Goal: Transaction & Acquisition: Purchase product/service

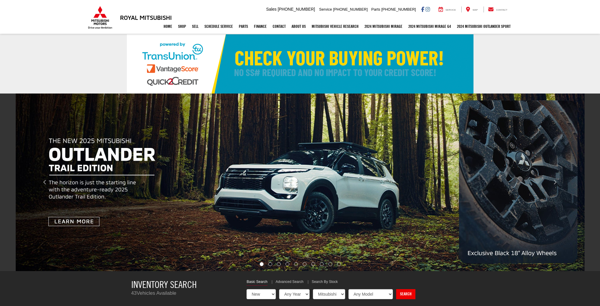
select select "Mitsubishi"
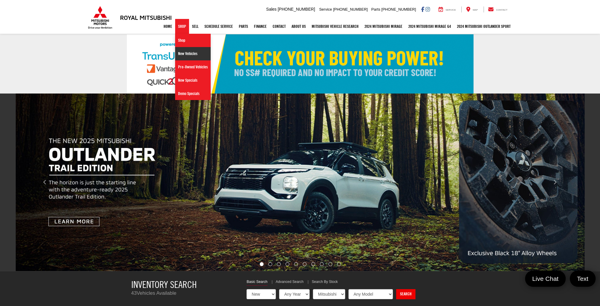
click at [179, 53] on link "New Vehicles" at bounding box center [193, 53] width 36 height 13
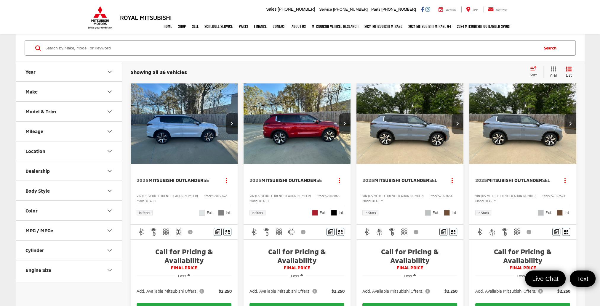
click at [81, 86] on button "Make" at bounding box center [69, 91] width 107 height 19
click at [90, 114] on button "Model & Trim" at bounding box center [69, 111] width 107 height 19
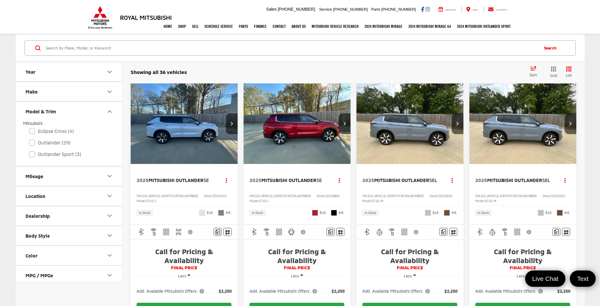
click at [33, 138] on div "Eclipse Cross (4) All Trims Or select individual trims SE (4)" at bounding box center [69, 144] width 92 height 12
click at [32, 144] on label "Outlander (29)" at bounding box center [69, 143] width 80 height 10
click at [29, 139] on input "Outlander (29)" at bounding box center [29, 139] width 0 height 0
checkbox input "true"
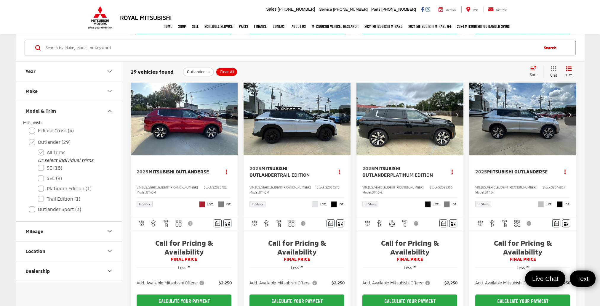
scroll to position [326, 0]
click at [526, 121] on img "2025 Mitsubishi Outlander SE 0" at bounding box center [523, 115] width 108 height 81
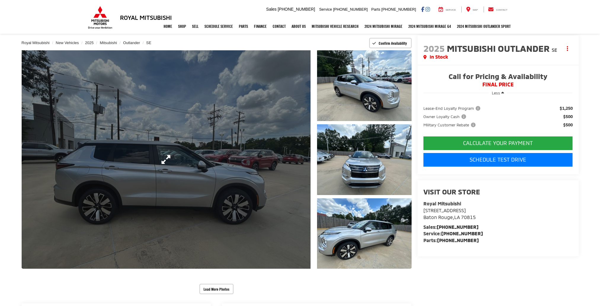
scroll to position [59, 0]
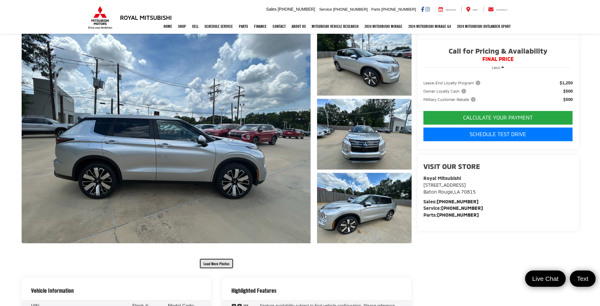
click at [217, 261] on button "Load More Photos" at bounding box center [216, 263] width 34 height 10
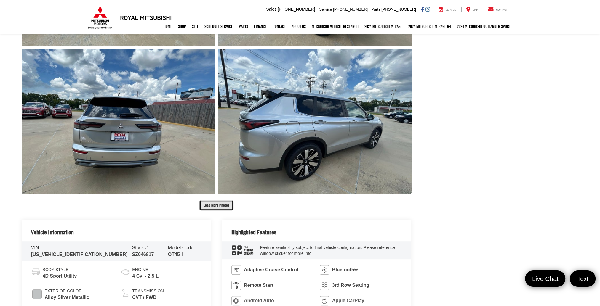
scroll to position [414, 0]
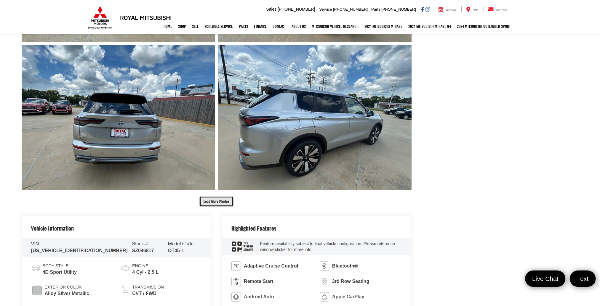
click at [213, 199] on button "Load More Photos" at bounding box center [216, 201] width 34 height 10
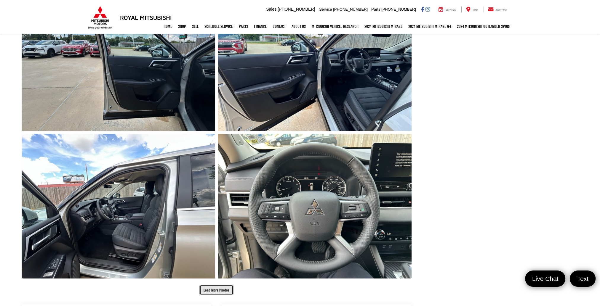
scroll to position [651, 0]
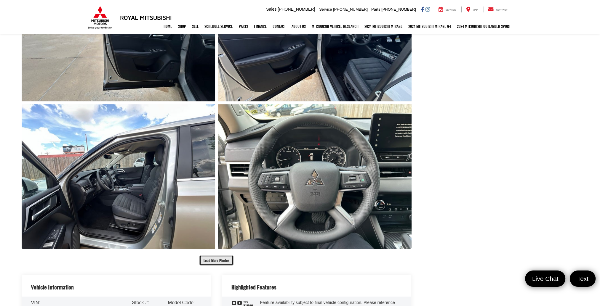
click at [215, 258] on button "Load More Photos" at bounding box center [216, 260] width 34 height 10
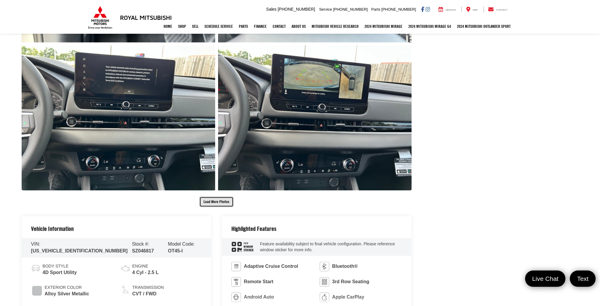
scroll to position [1007, 0]
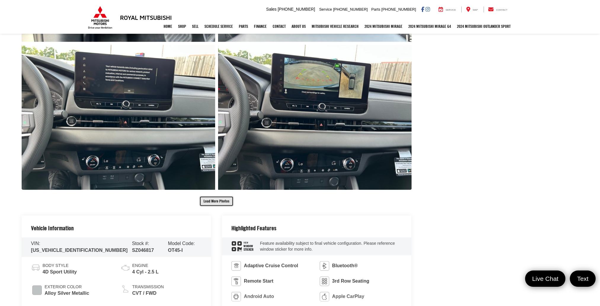
click at [217, 202] on button "Load More Photos" at bounding box center [216, 201] width 34 height 10
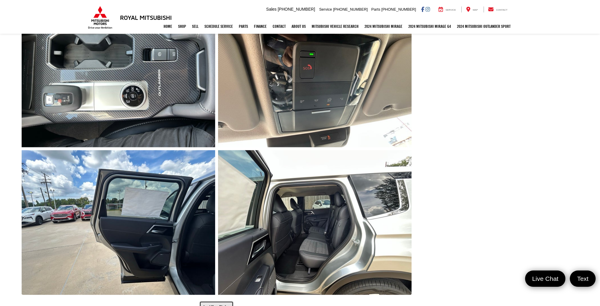
scroll to position [1243, 0]
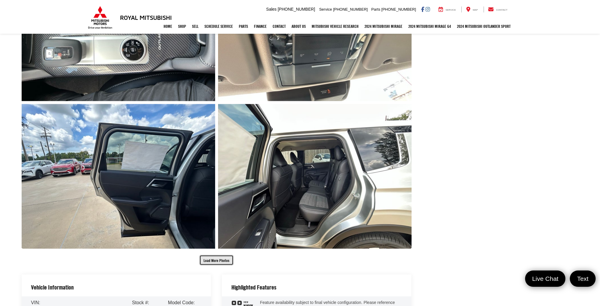
click at [217, 258] on button "Load More Photos" at bounding box center [216, 260] width 34 height 10
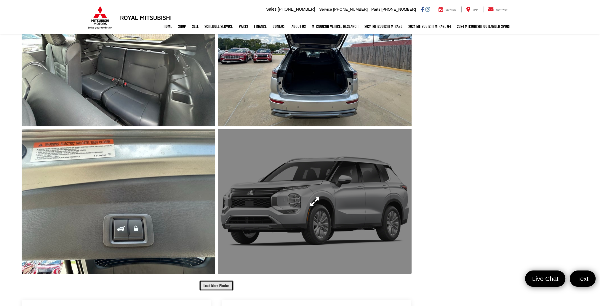
scroll to position [1540, 0]
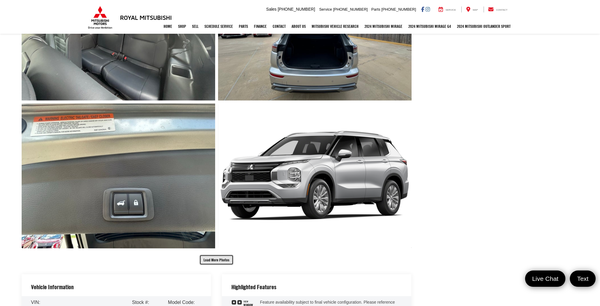
click at [214, 260] on button "Load More Photos" at bounding box center [216, 260] width 34 height 10
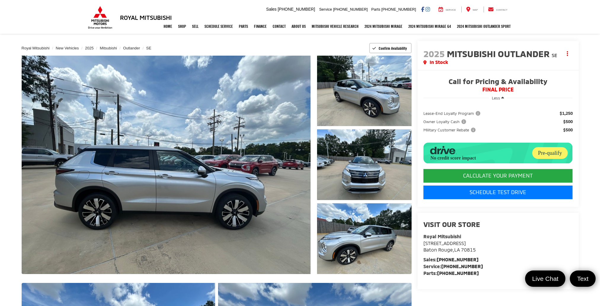
scroll to position [59, 0]
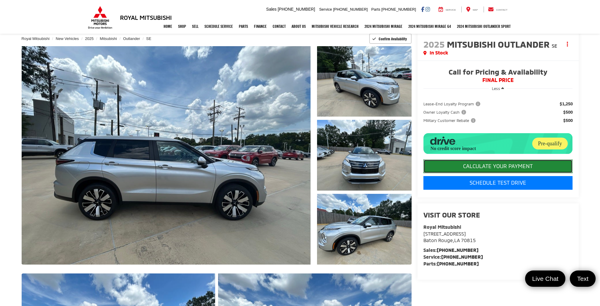
click at [513, 168] on button "CALCULATE YOUR PAYMENT" at bounding box center [497, 167] width 149 height 14
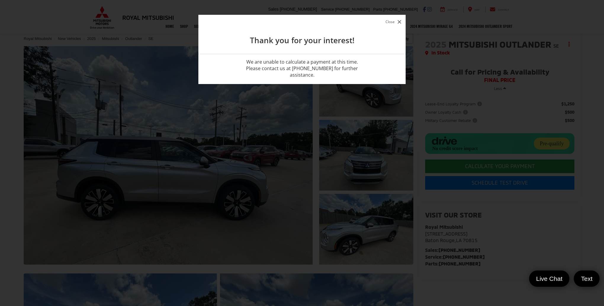
click at [394, 22] on button "Close" at bounding box center [393, 22] width 19 height 8
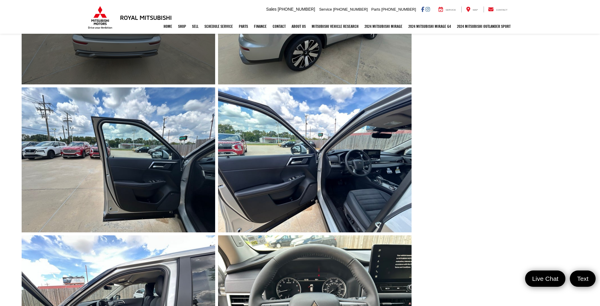
scroll to position [651, 0]
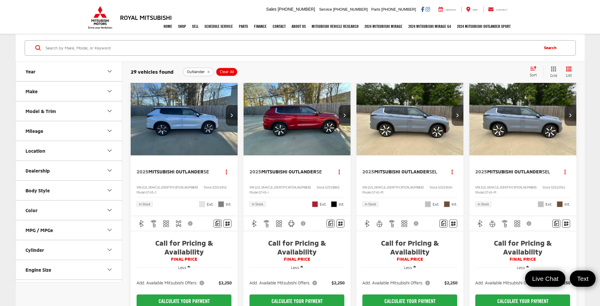
scroll to position [30, 0]
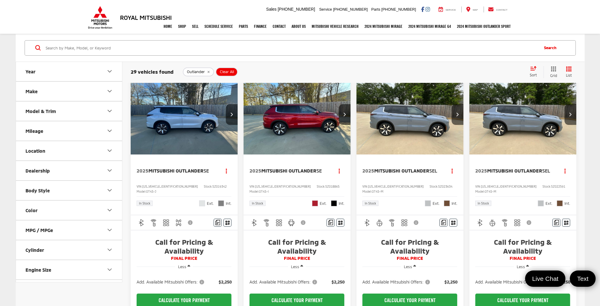
click at [313, 127] on img "2025 Mitsubishi Outlander SE 0" at bounding box center [297, 114] width 108 height 81
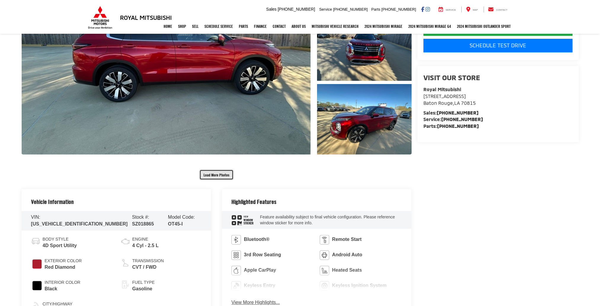
click at [226, 177] on button "Load More Photos" at bounding box center [216, 175] width 34 height 10
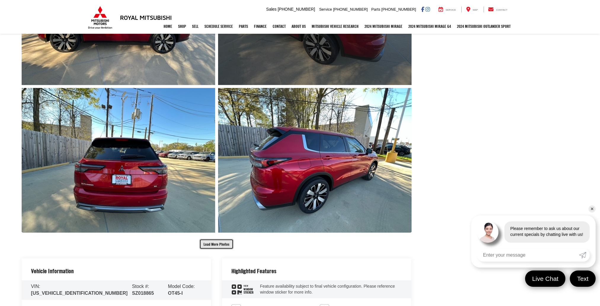
scroll to position [436, 0]
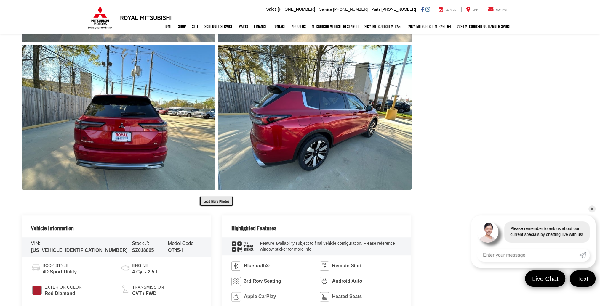
click at [218, 204] on button "Load More Photos" at bounding box center [216, 201] width 34 height 10
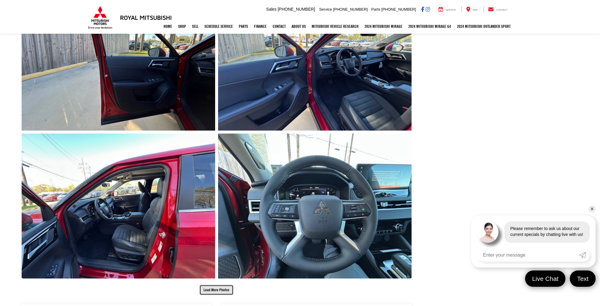
scroll to position [673, 0]
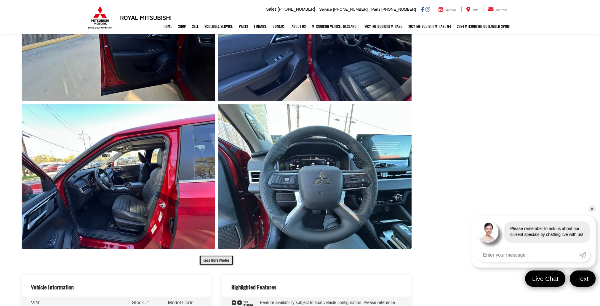
click at [216, 261] on button "Load More Photos" at bounding box center [216, 260] width 34 height 10
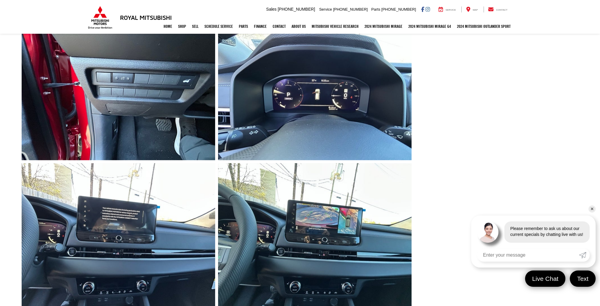
scroll to position [998, 0]
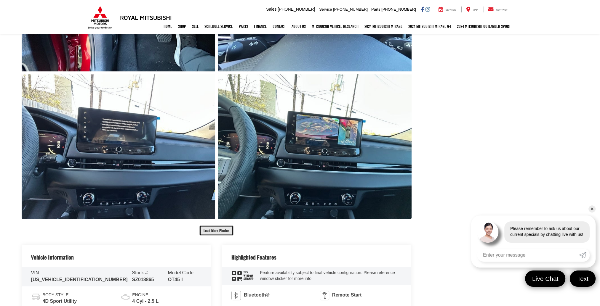
click at [226, 234] on button "Load More Photos" at bounding box center [216, 230] width 34 height 10
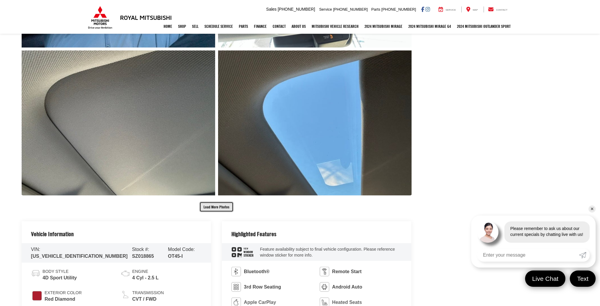
scroll to position [1354, 0]
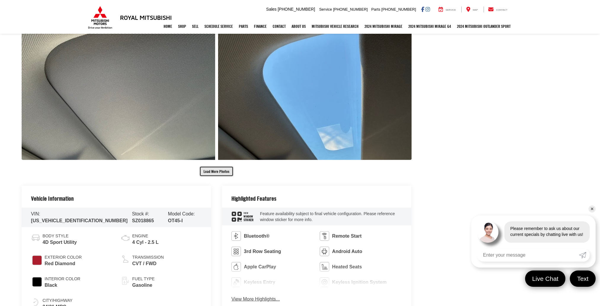
click at [222, 173] on button "Load More Photos" at bounding box center [216, 171] width 34 height 10
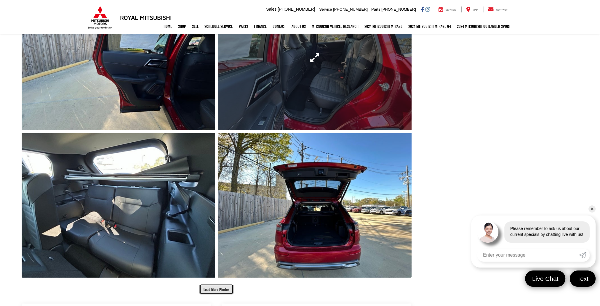
scroll to position [1590, 0]
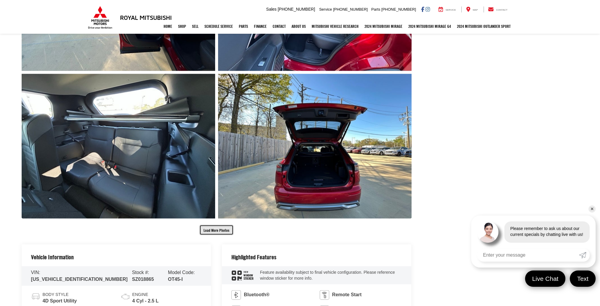
click at [223, 230] on button "Load More Photos" at bounding box center [216, 230] width 34 height 10
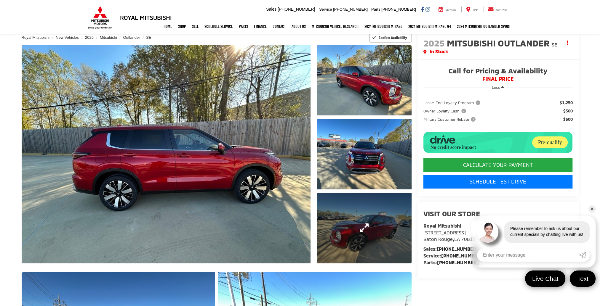
scroll to position [51, 0]
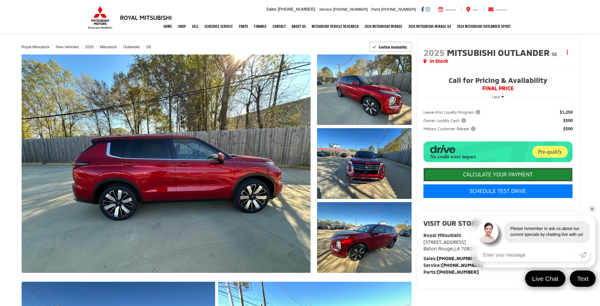
click at [480, 173] on button "CALCULATE YOUR PAYMENT" at bounding box center [497, 175] width 149 height 14
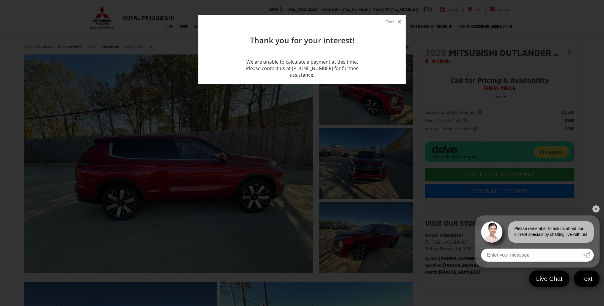
click at [398, 20] on icon "button" at bounding box center [400, 22] width 4 height 4
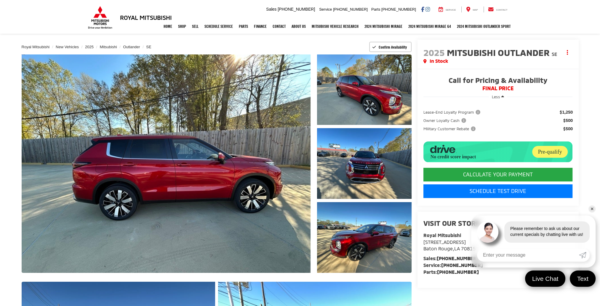
click at [591, 207] on link "✕" at bounding box center [591, 208] width 7 height 7
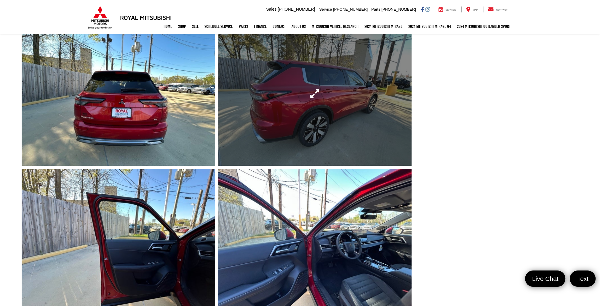
scroll to position [503, 0]
